Goal: Check status: Check status

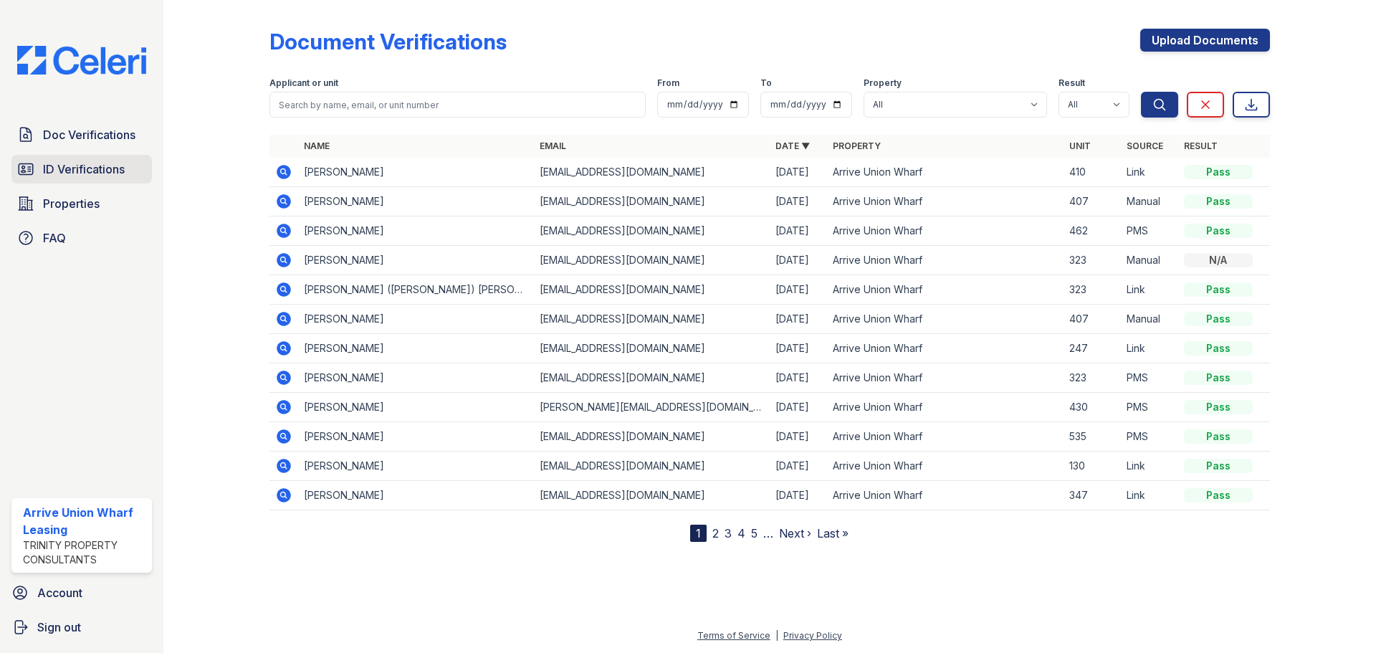
click at [57, 162] on span "ID Verifications" at bounding box center [84, 169] width 82 height 17
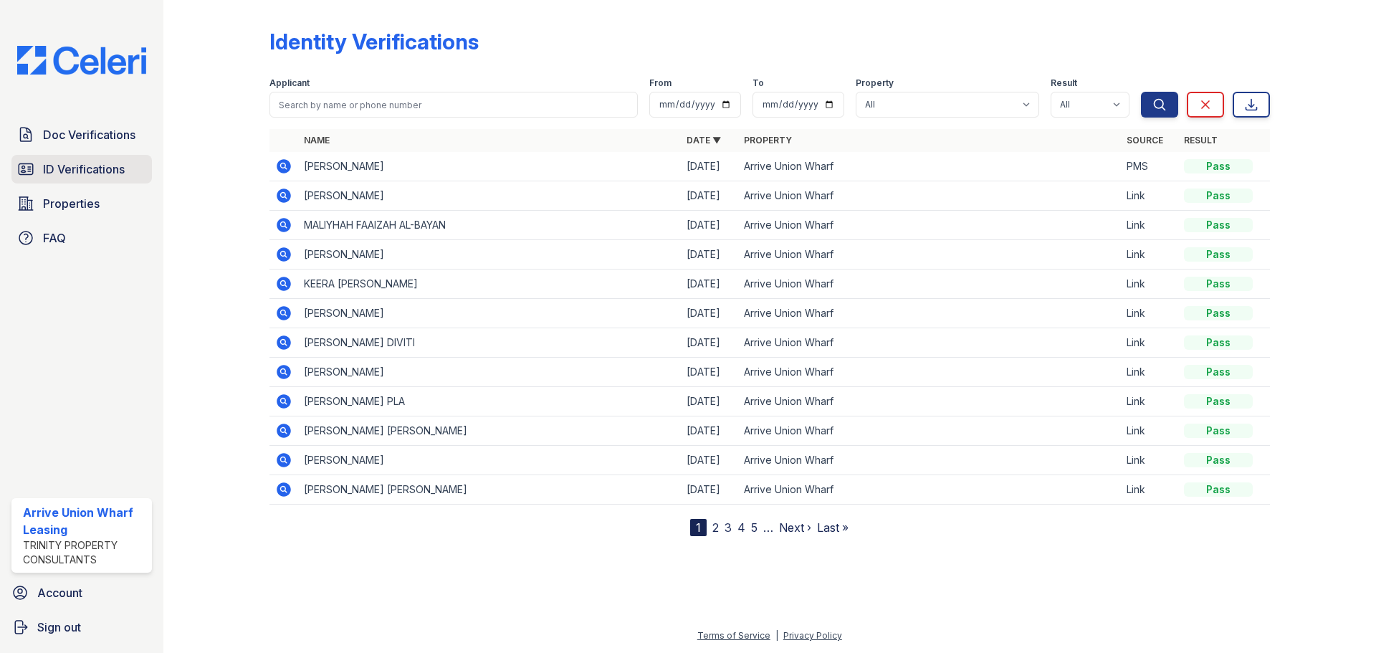
click at [102, 169] on span "ID Verifications" at bounding box center [84, 169] width 82 height 17
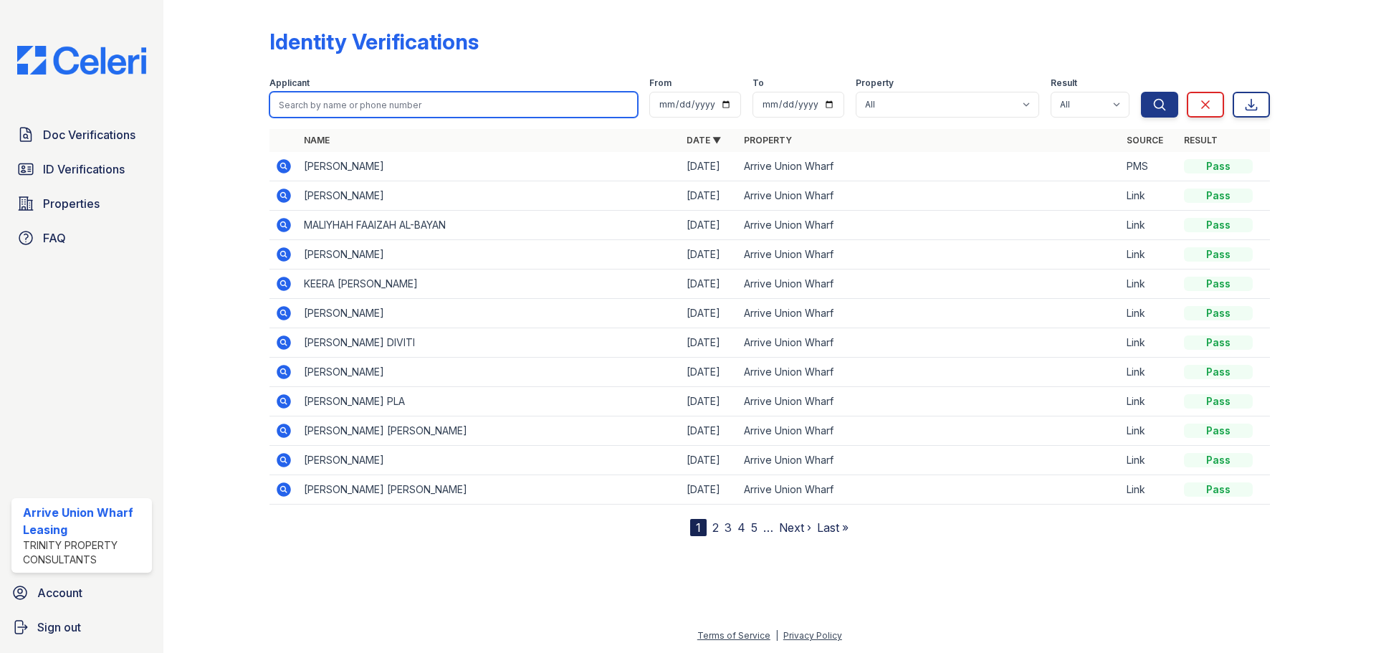
click at [396, 102] on input "search" at bounding box center [453, 105] width 368 height 26
type input "410"
click at [1141, 92] on button "Search" at bounding box center [1159, 105] width 37 height 26
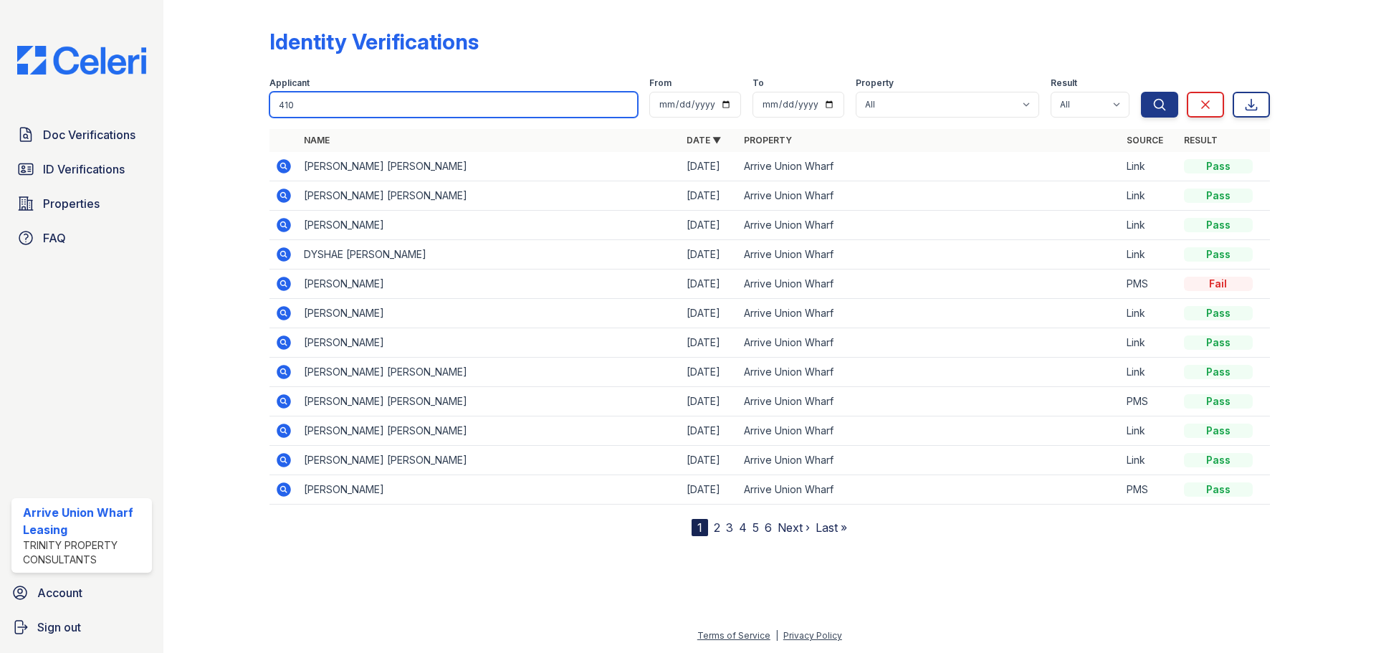
drag, startPoint x: 396, startPoint y: 102, endPoint x: 202, endPoint y: 125, distance: 195.5
click at [202, 125] on div "Identity Verifications Filter Applicant 410 From To Property All Arrive Union W…" at bounding box center [769, 279] width 1167 height 559
type input "julia"
click at [1141, 92] on button "Search" at bounding box center [1159, 105] width 37 height 26
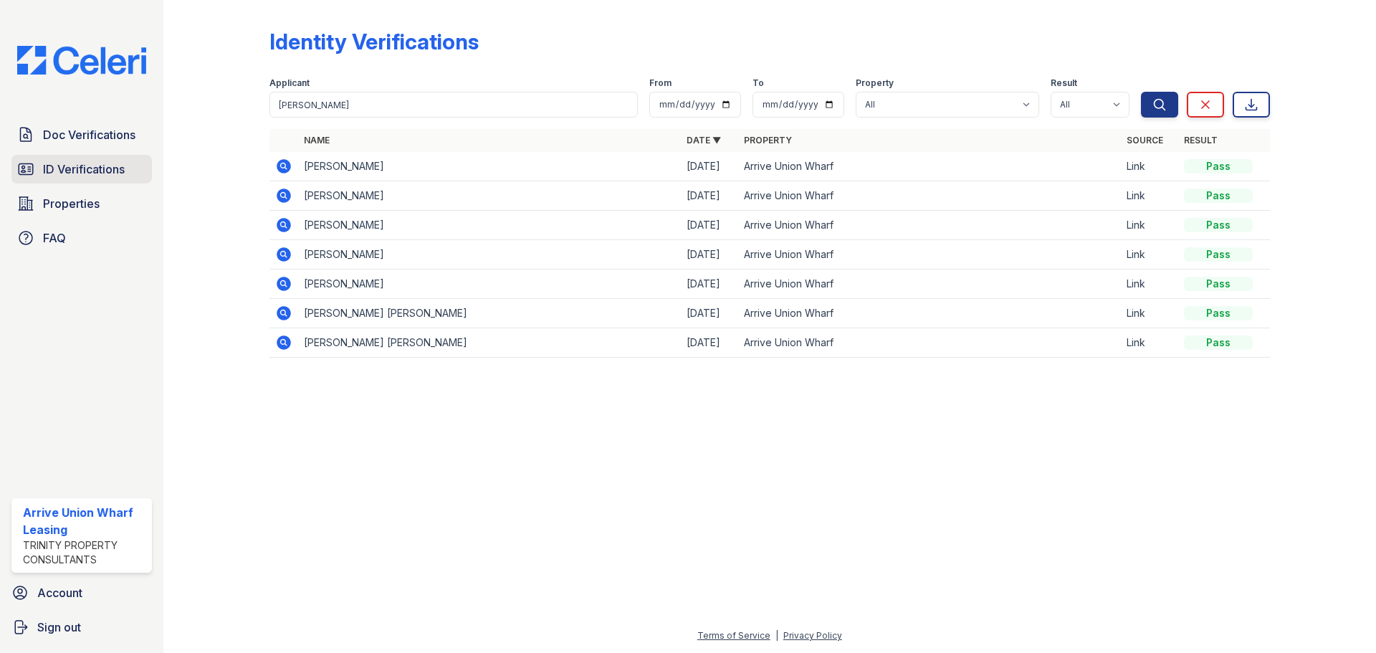
click at [54, 166] on span "ID Verifications" at bounding box center [84, 169] width 82 height 17
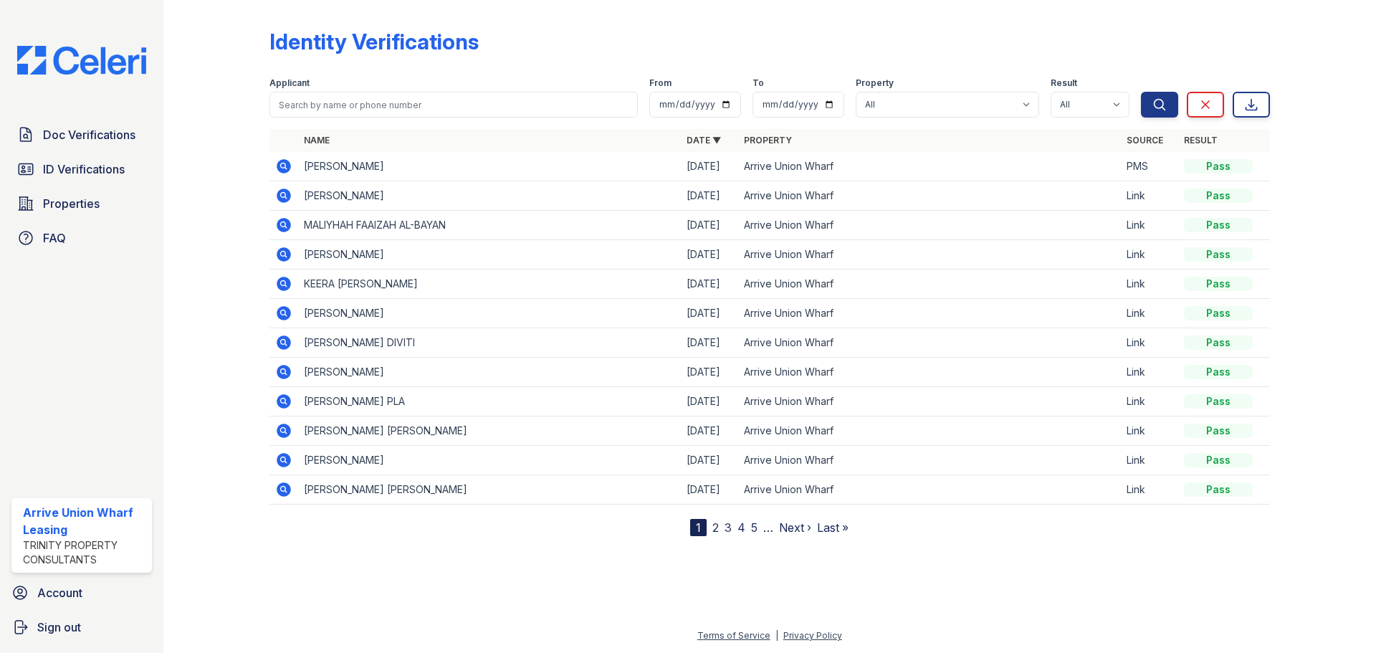
click at [71, 128] on span "Doc Verifications" at bounding box center [89, 134] width 92 height 17
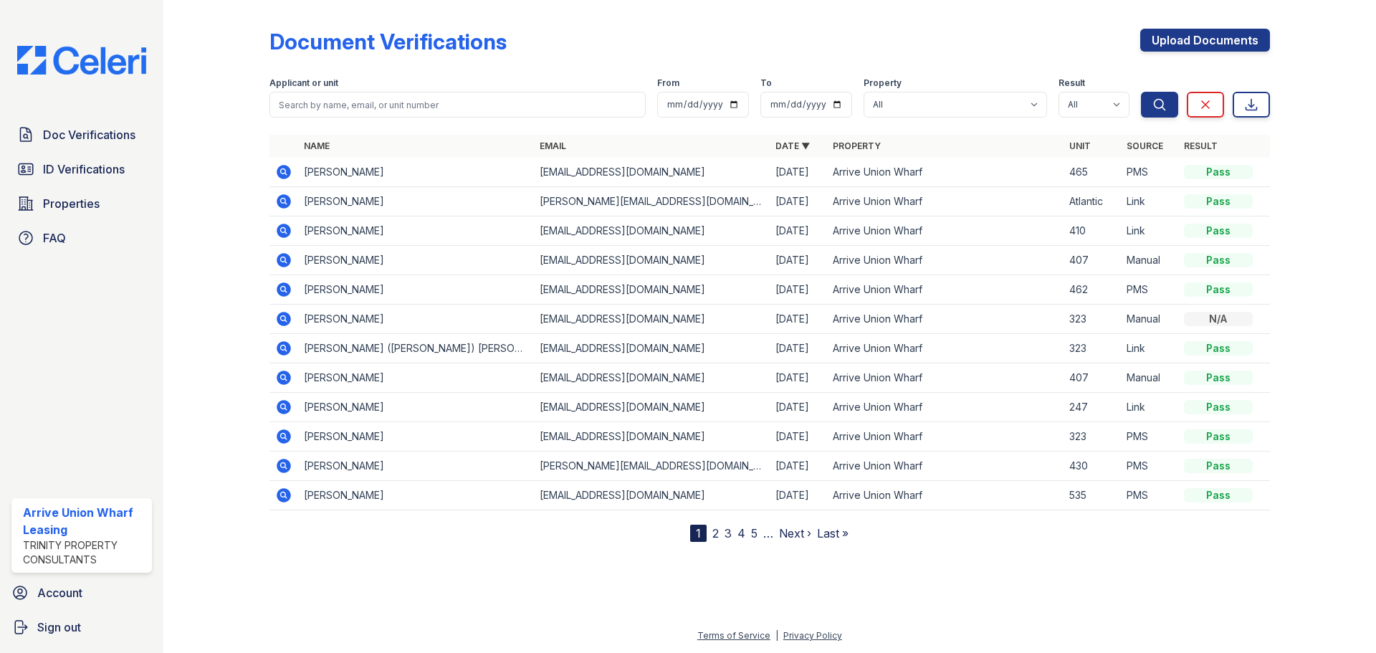
click at [282, 231] on icon at bounding box center [283, 230] width 4 height 4
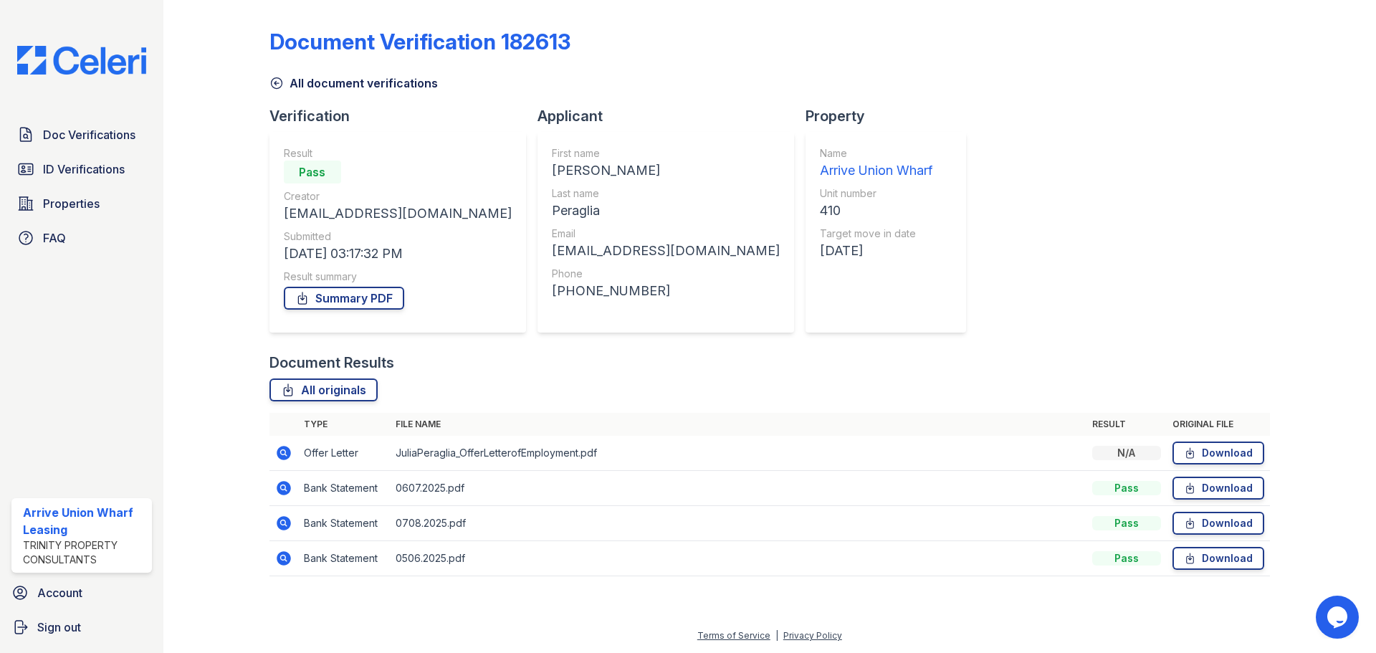
click at [286, 454] on icon at bounding box center [284, 453] width 14 height 14
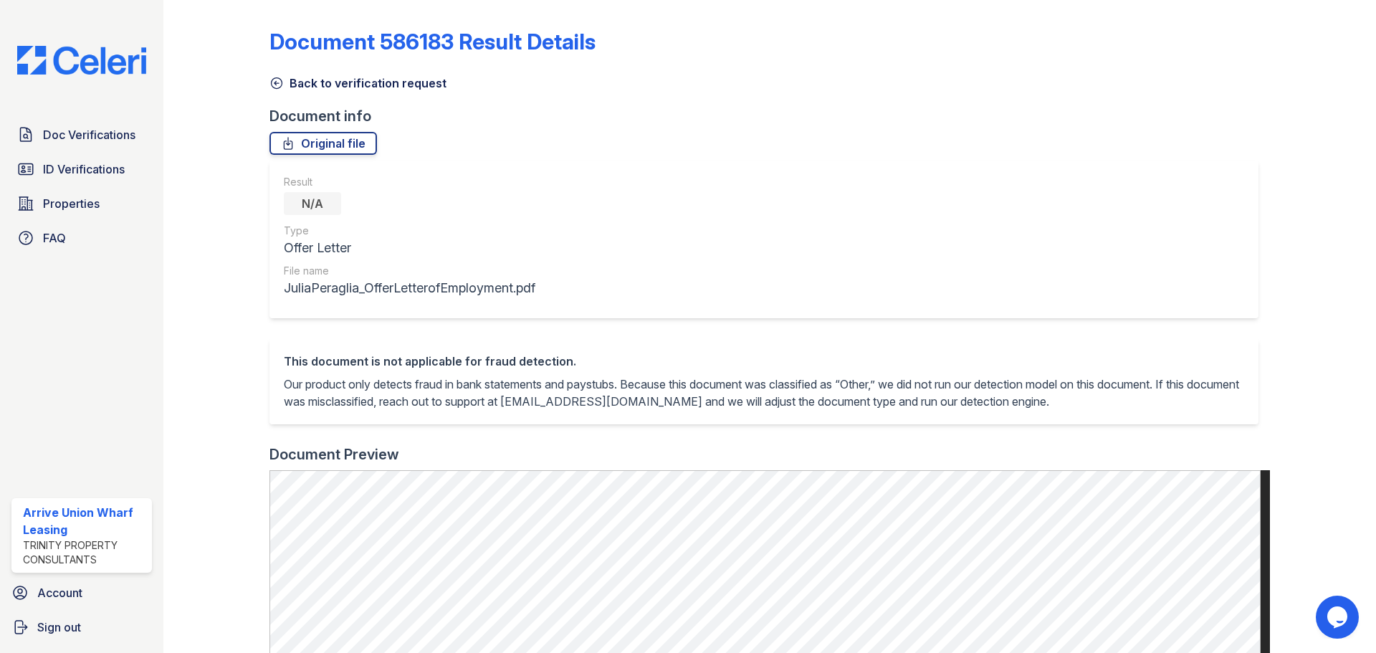
click at [275, 87] on icon at bounding box center [276, 83] width 14 height 14
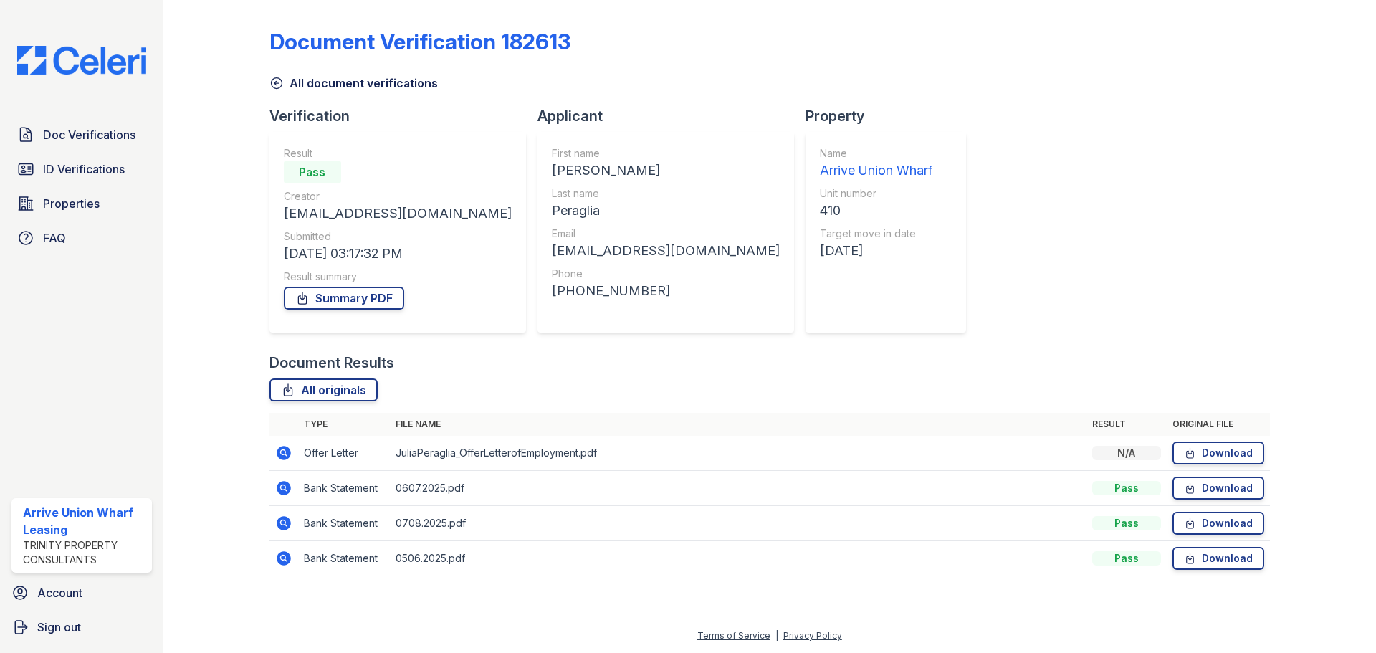
click at [932, 386] on div "All originals" at bounding box center [769, 389] width 1000 height 23
click at [279, 484] on icon at bounding box center [284, 488] width 14 height 14
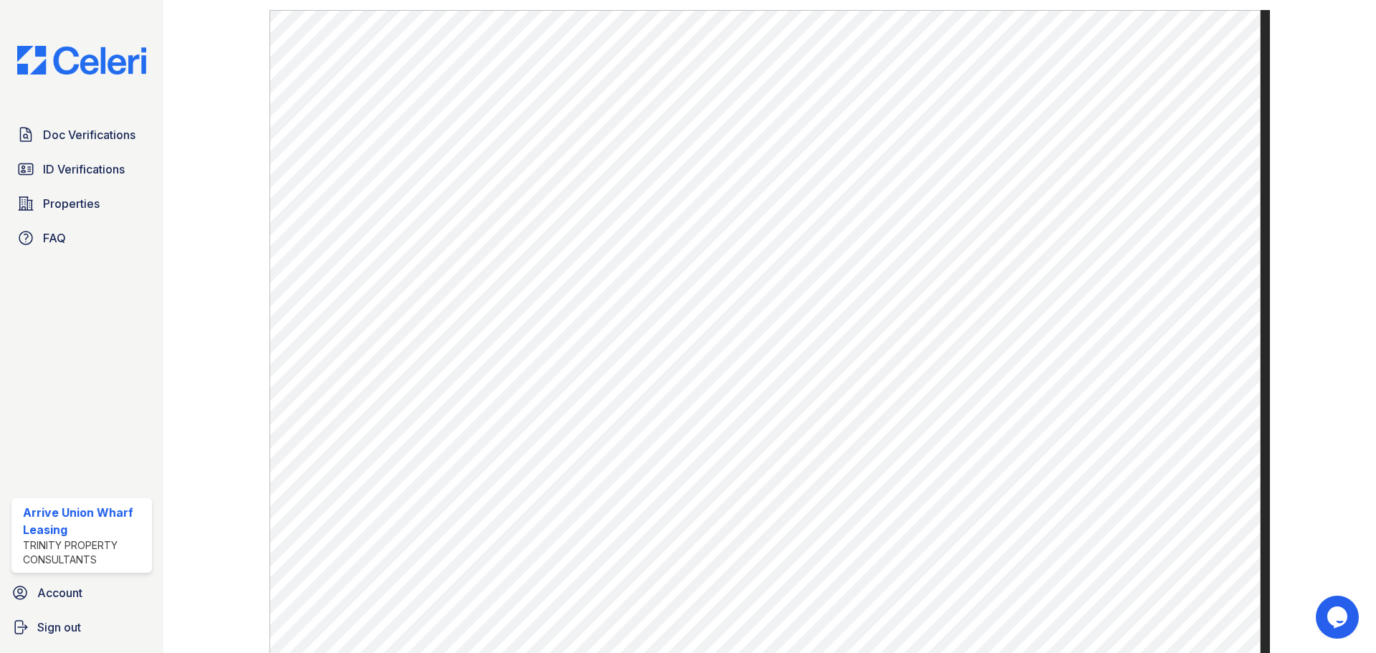
scroll to position [717, 0]
